Goal: Information Seeking & Learning: Understand process/instructions

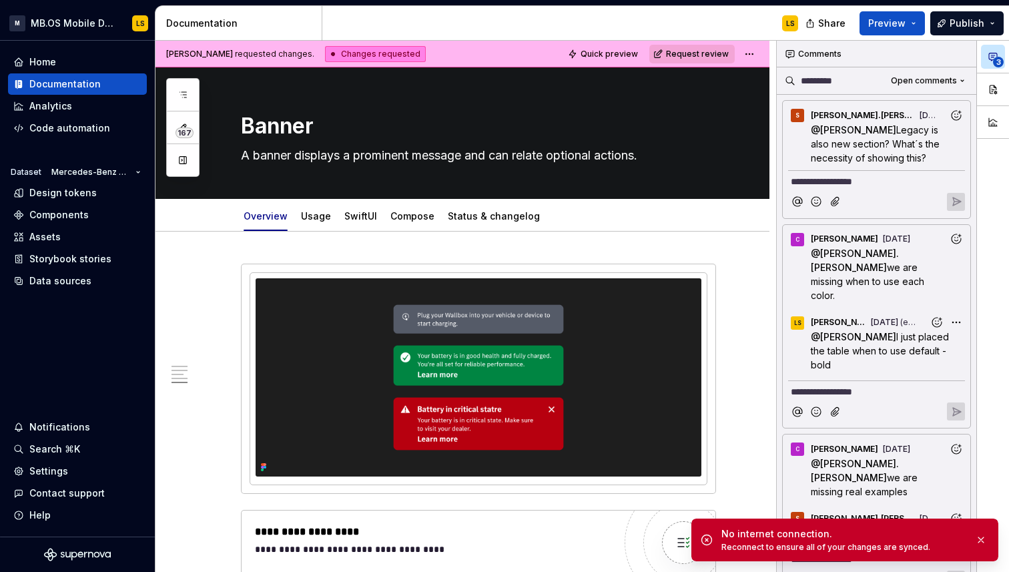
scroll to position [2688, 0]
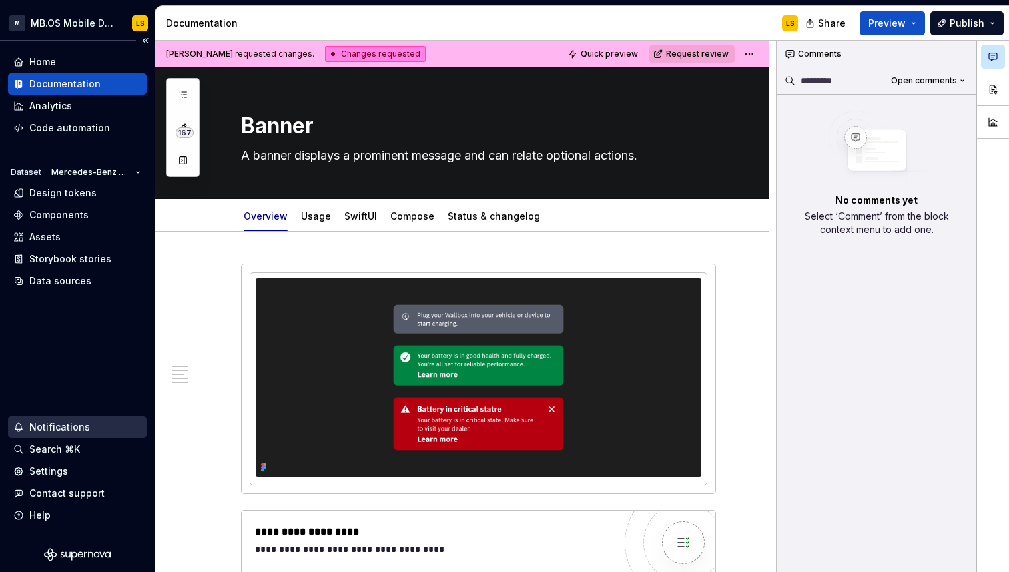
click at [49, 425] on div "Notifications" at bounding box center [59, 426] width 61 height 13
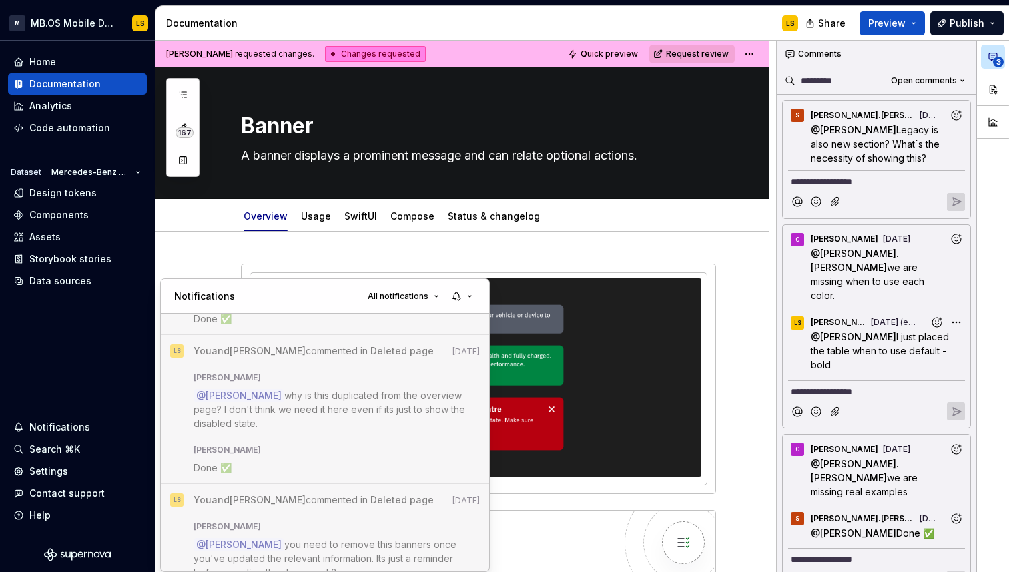
scroll to position [5061, 0]
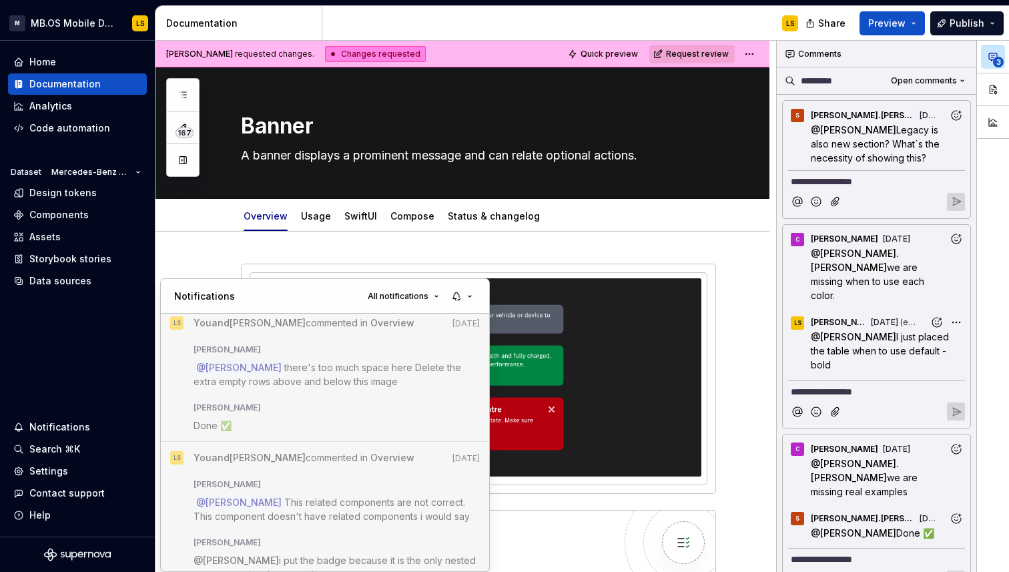
click at [83, 97] on html "M MB.OS Mobile Design System LS Home Documentation Analytics Code automation Da…" at bounding box center [504, 286] width 1009 height 572
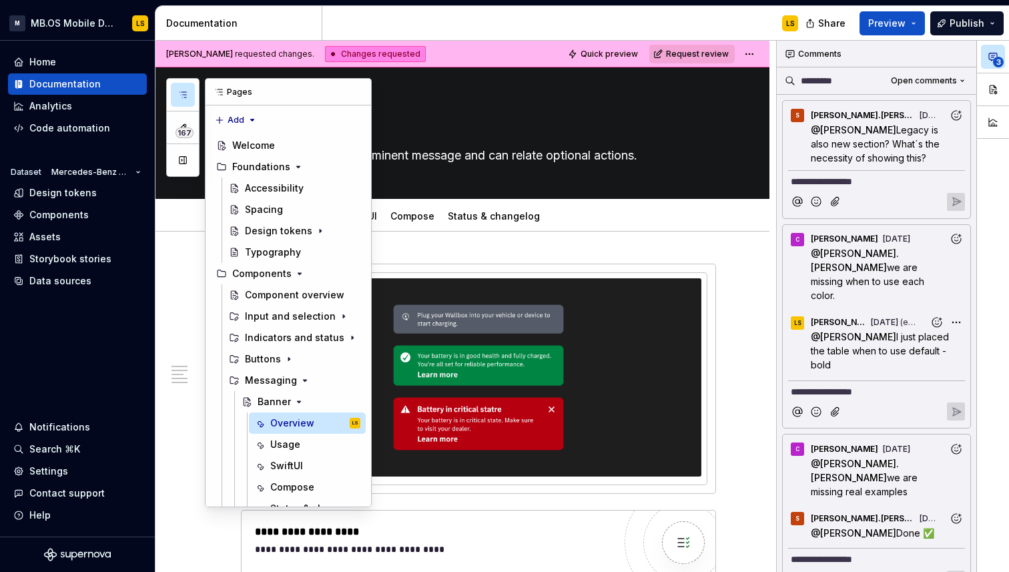
click at [184, 96] on icon "button" at bounding box center [183, 94] width 11 height 11
click at [296, 404] on icon "Page tree" at bounding box center [299, 401] width 11 height 11
click at [314, 426] on icon "Page tree" at bounding box center [315, 423] width 11 height 11
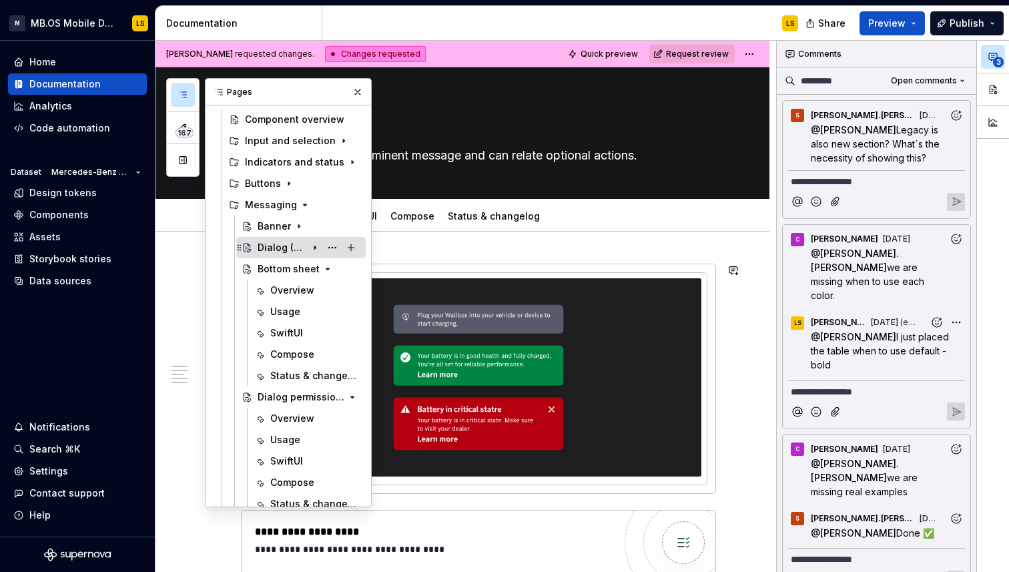
scroll to position [183, 0]
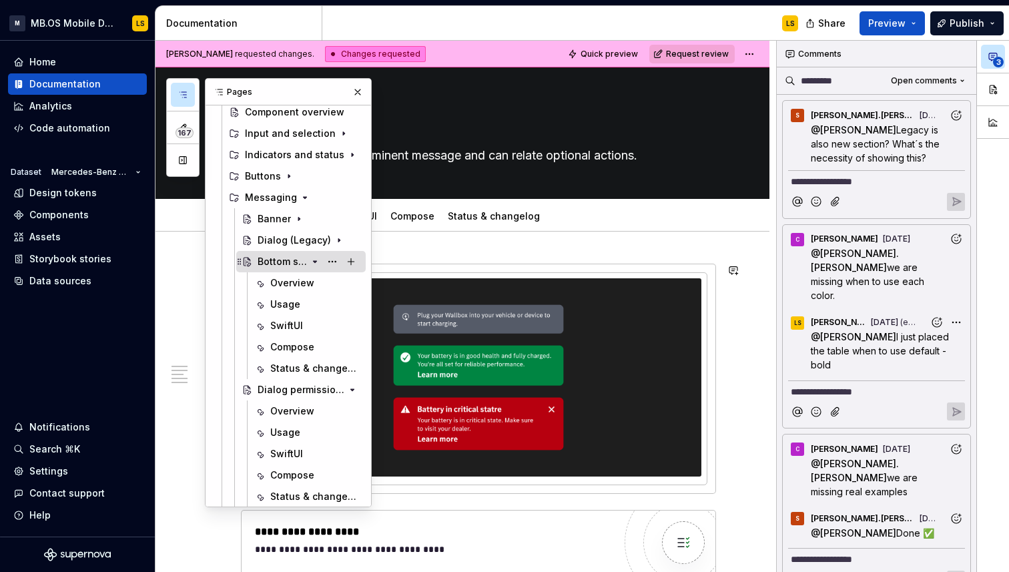
click at [318, 263] on icon "Page tree" at bounding box center [315, 261] width 11 height 11
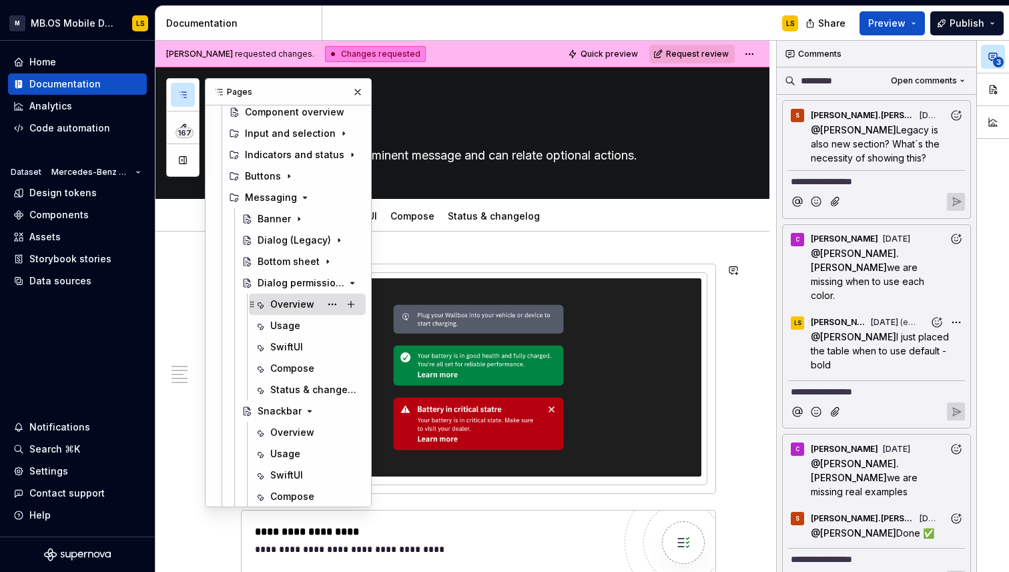
scroll to position [196, 0]
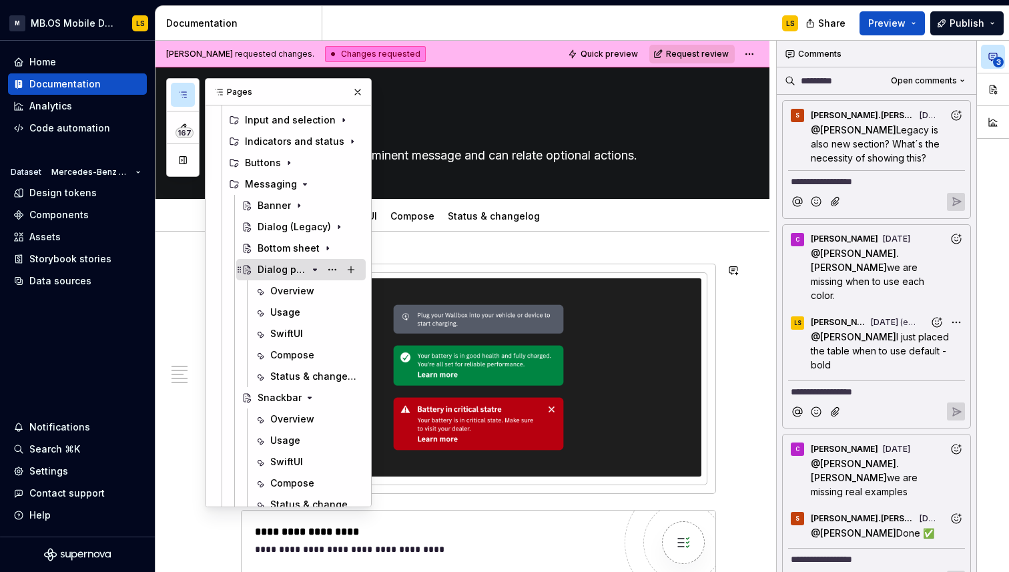
click at [315, 270] on icon "Page tree" at bounding box center [315, 269] width 3 height 1
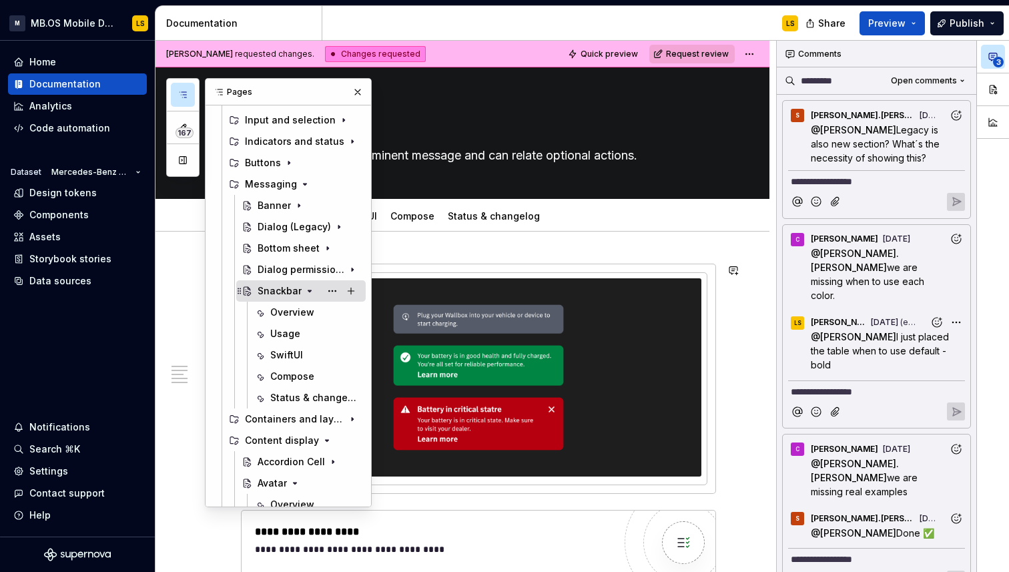
click at [308, 290] on icon "Page tree" at bounding box center [309, 290] width 3 height 1
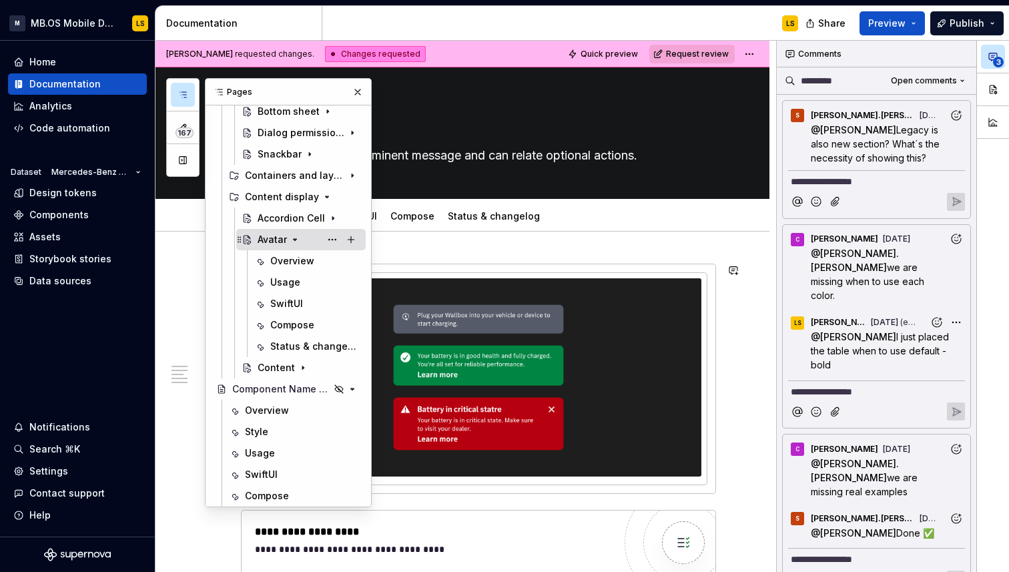
scroll to position [378, 0]
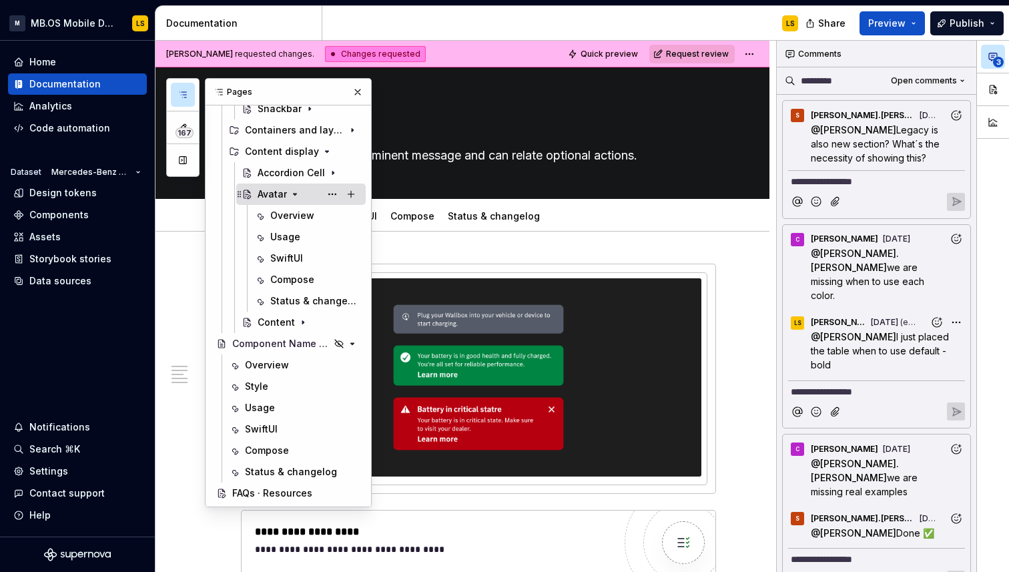
click at [292, 192] on icon "Page tree" at bounding box center [295, 194] width 11 height 11
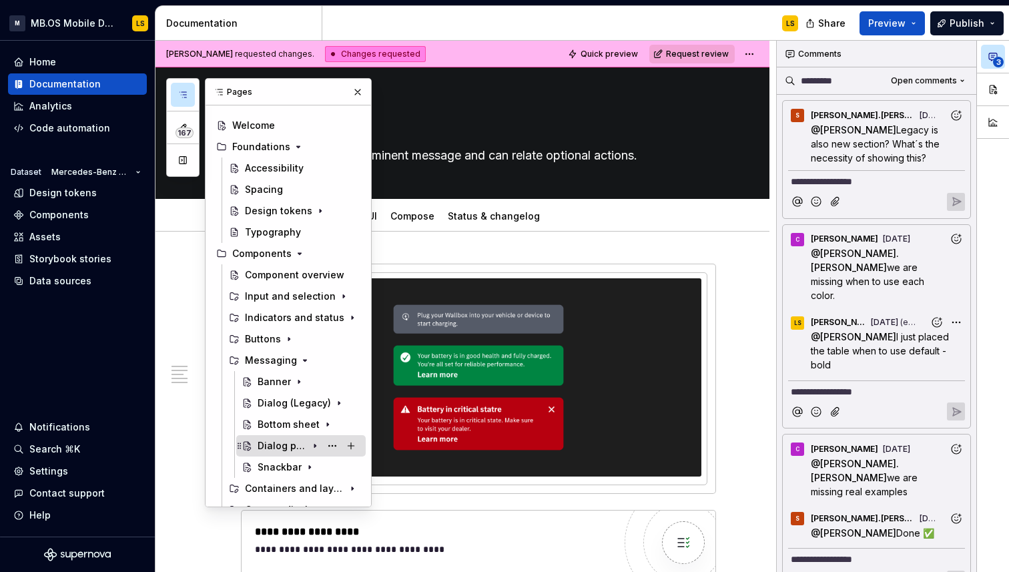
scroll to position [19, 0]
click at [300, 362] on icon "Page tree" at bounding box center [305, 361] width 11 height 11
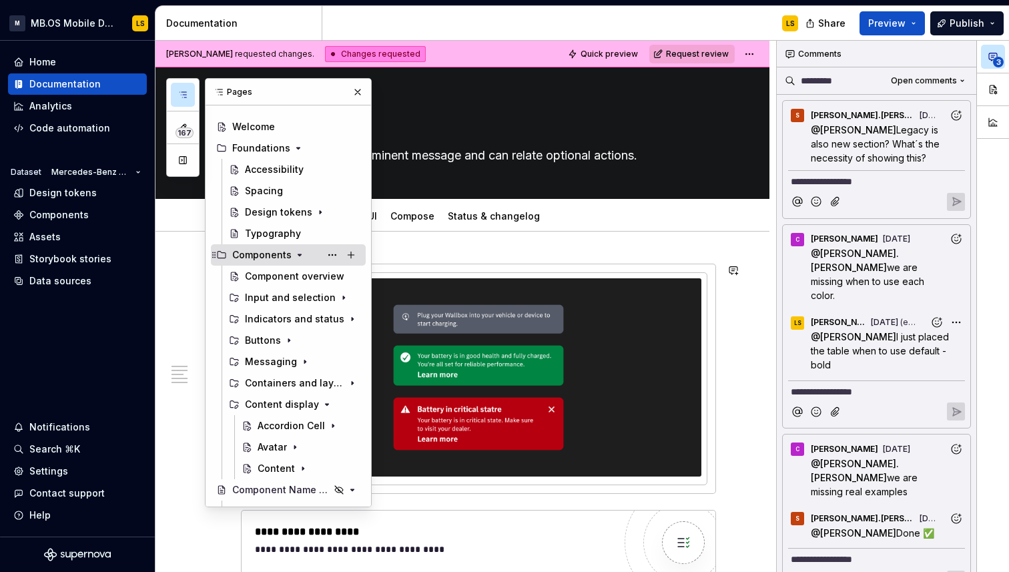
scroll to position [0, 0]
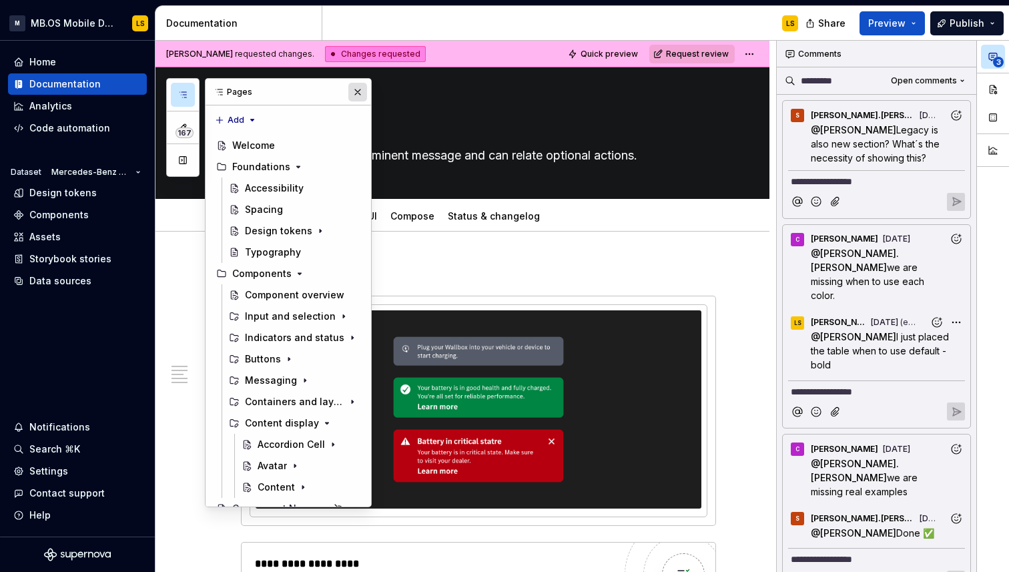
click at [352, 94] on button "button" at bounding box center [357, 92] width 19 height 19
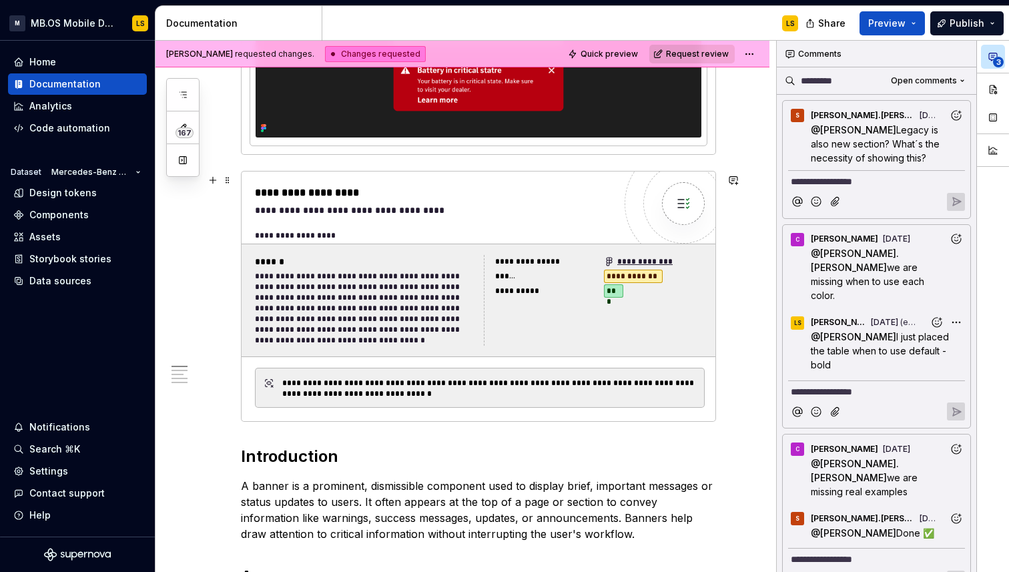
scroll to position [372, 0]
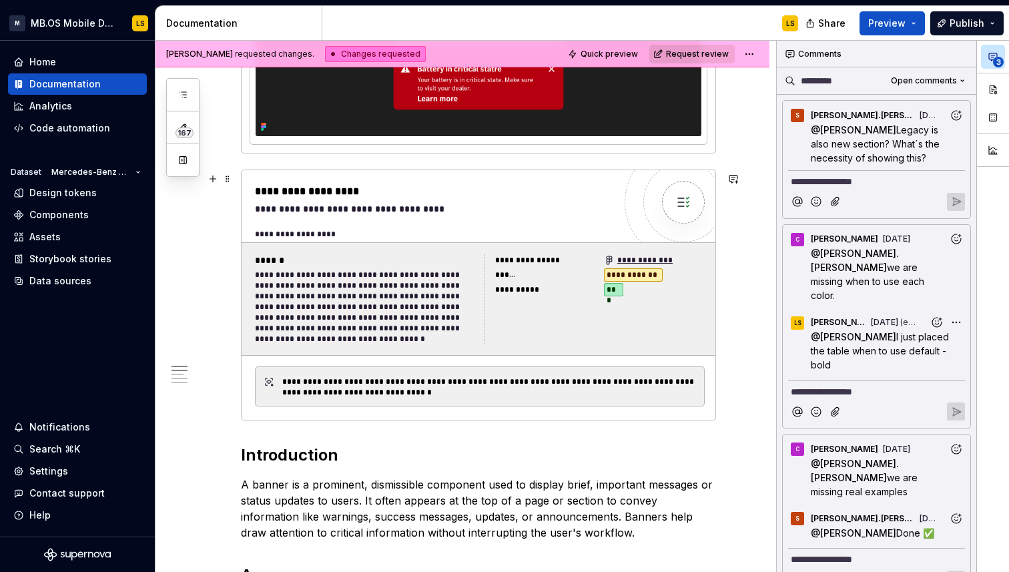
click at [413, 344] on div "**********" at bounding box center [367, 307] width 224 height 75
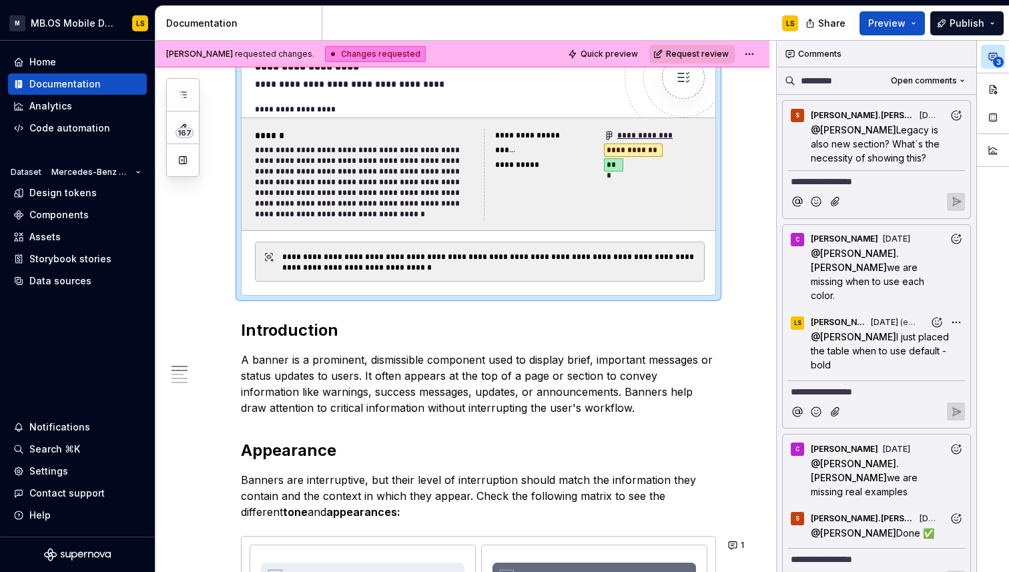
type textarea "*"
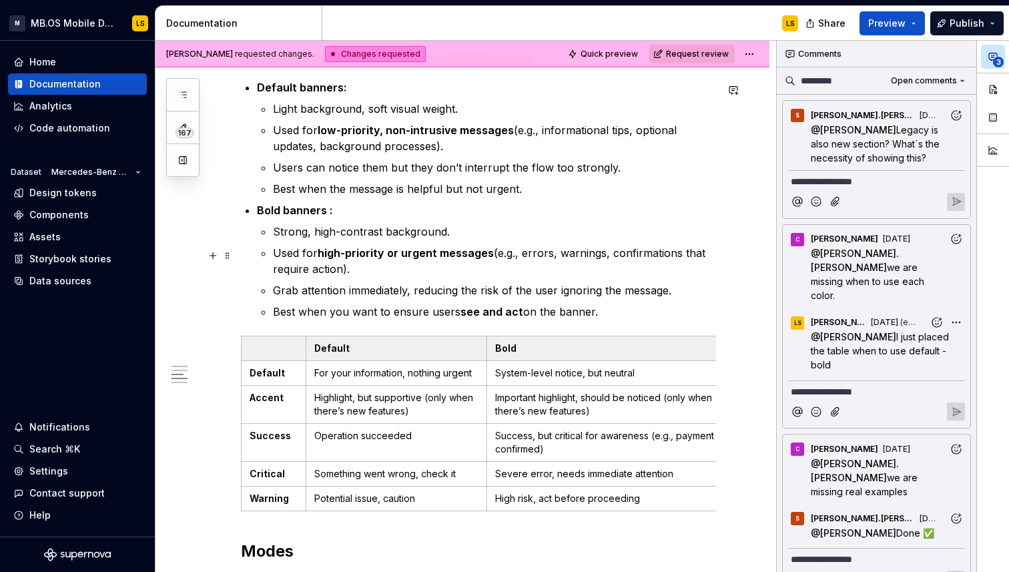
scroll to position [2083, 0]
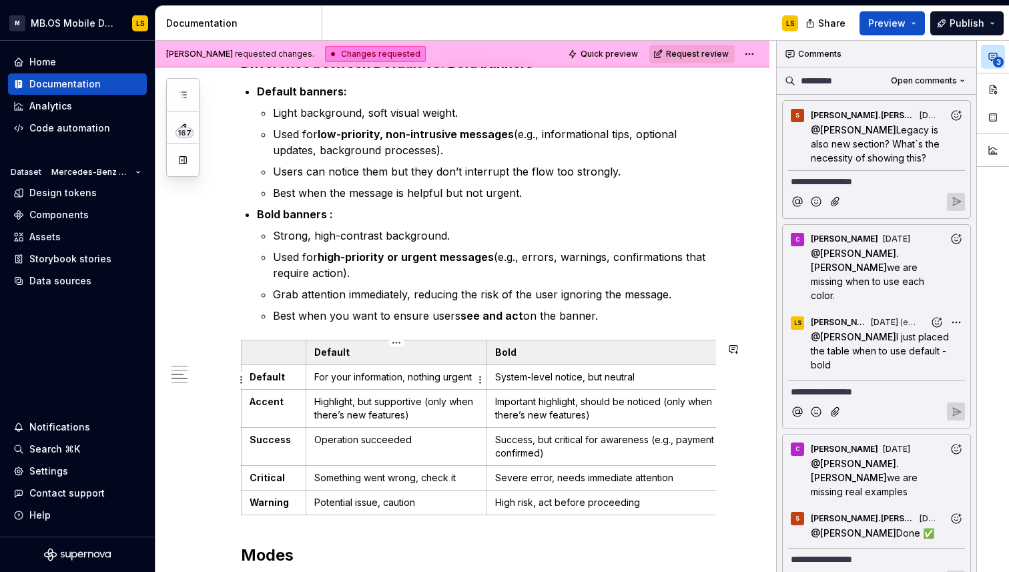
click at [340, 382] on p "For your information, nothing urgent" at bounding box center [396, 376] width 164 height 13
drag, startPoint x: 381, startPoint y: 378, endPoint x: 359, endPoint y: 378, distance: 22.0
click at [359, 378] on p "For information, nothing urgent" at bounding box center [396, 376] width 164 height 13
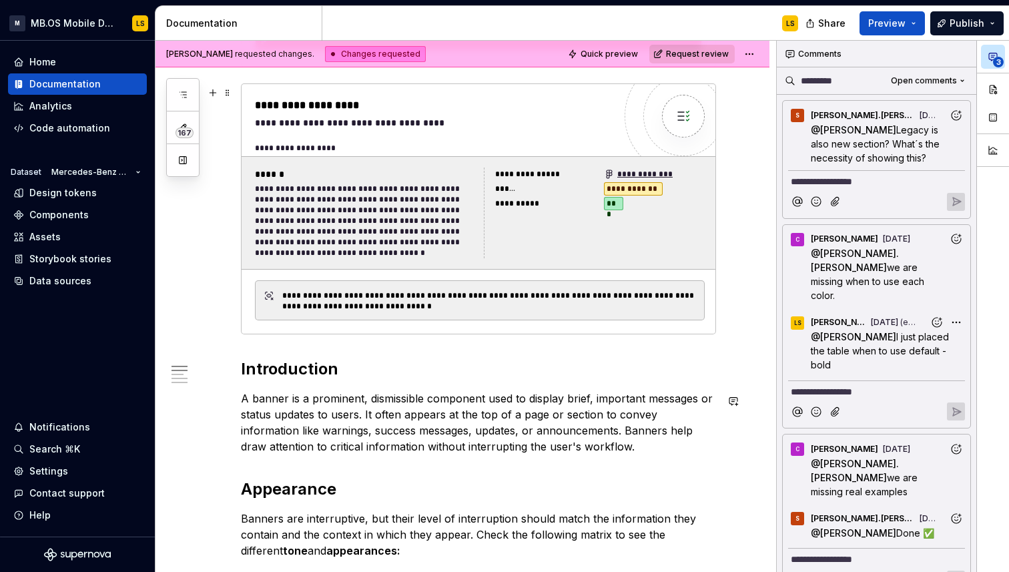
scroll to position [0, 0]
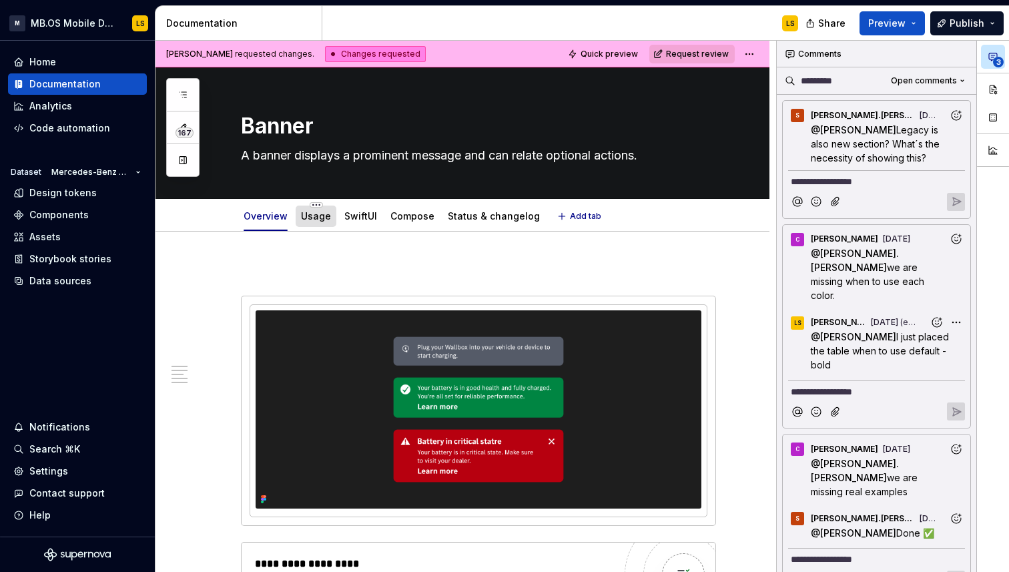
click at [311, 216] on link "Usage" at bounding box center [316, 215] width 30 height 11
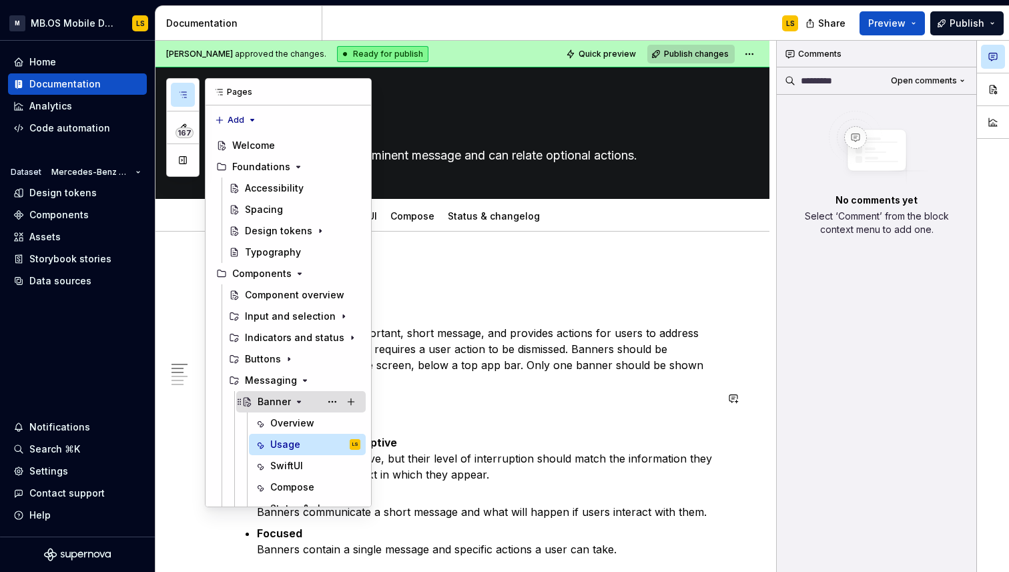
click at [298, 403] on icon "Page tree" at bounding box center [299, 401] width 11 height 11
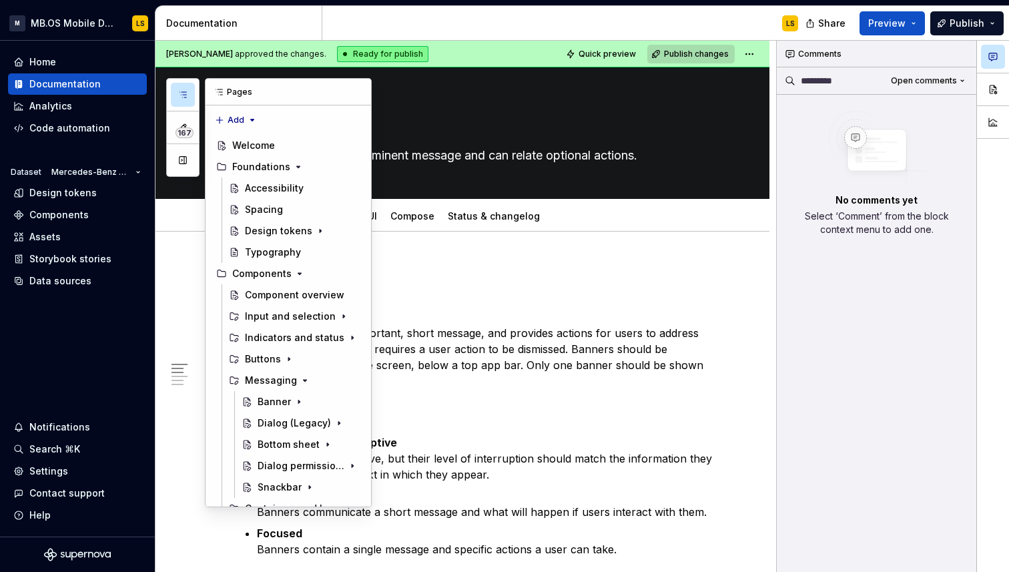
click at [186, 93] on icon "button" at bounding box center [183, 94] width 11 height 11
click at [314, 319] on icon "Page tree" at bounding box center [315, 316] width 11 height 11
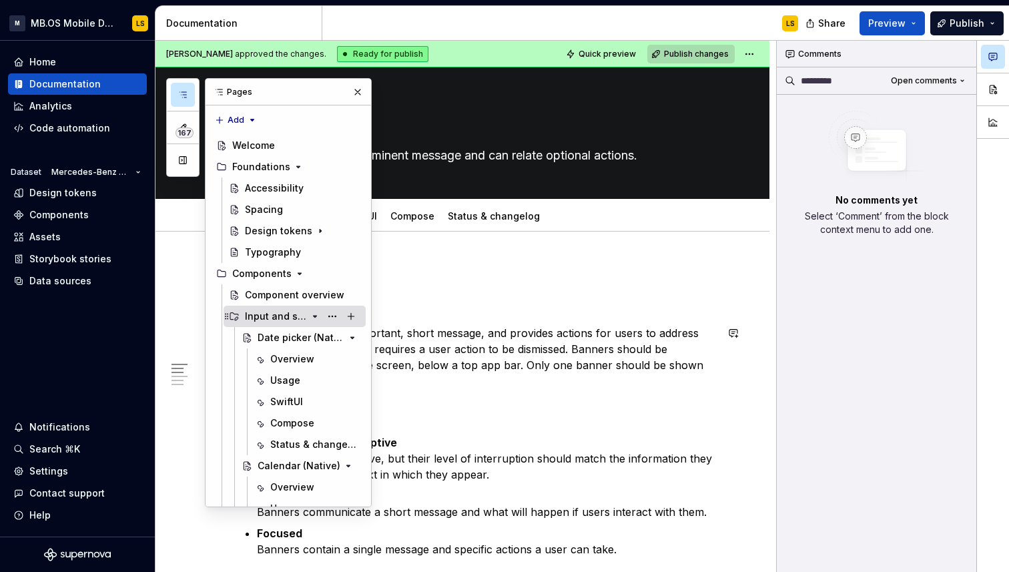
click at [314, 319] on icon "Page tree" at bounding box center [315, 316] width 11 height 11
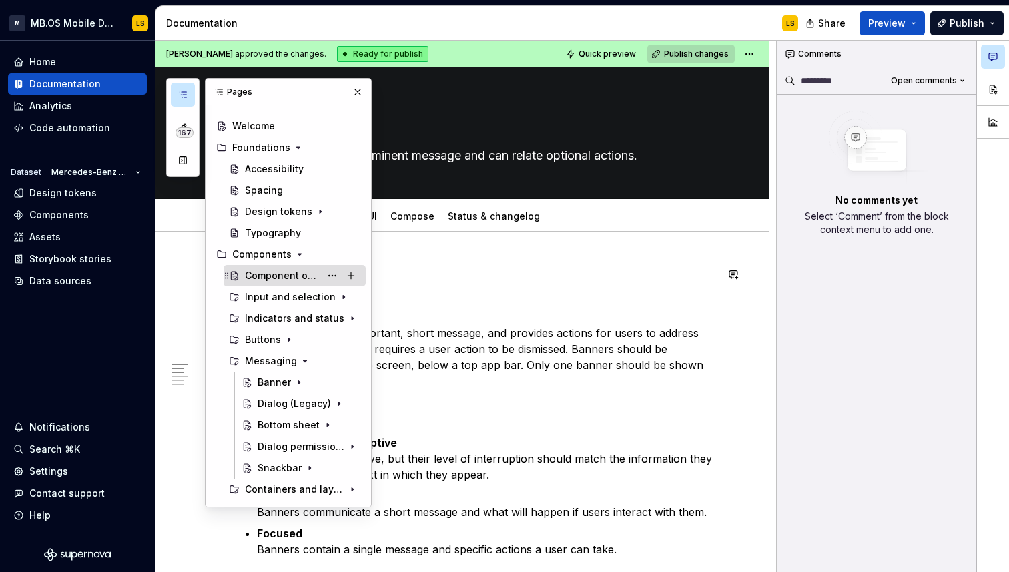
scroll to position [18, 0]
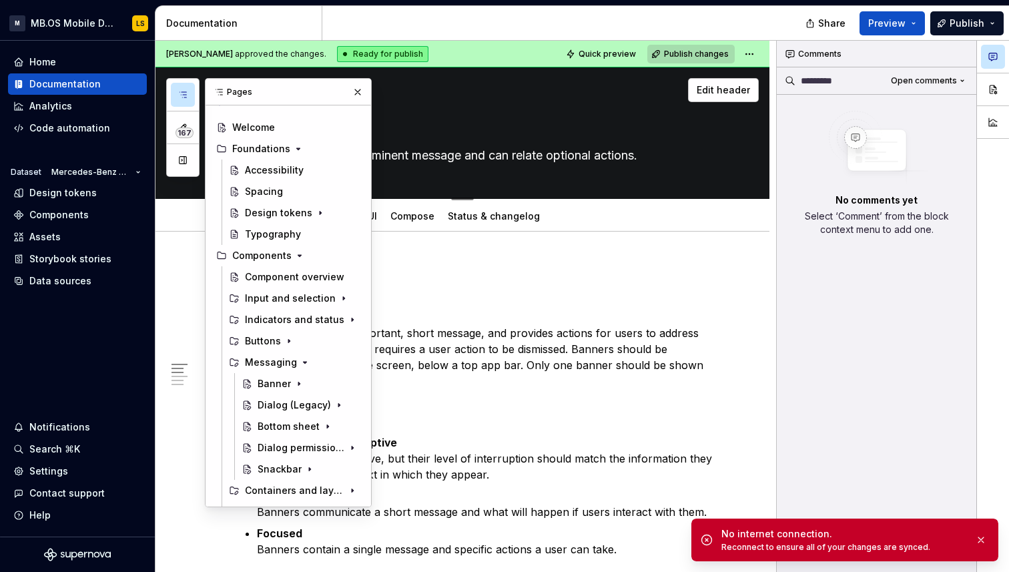
type textarea "*"
